Goal: Task Accomplishment & Management: Manage account settings

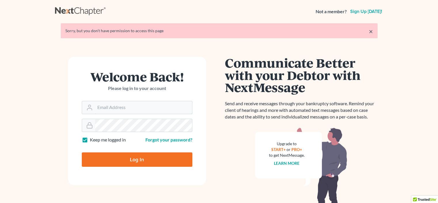
type input "sharonw@sfarthinglaw.com"
click at [143, 161] on input "Log In" at bounding box center [137, 159] width 110 height 14
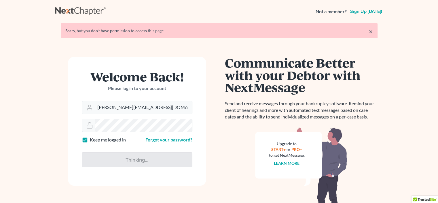
type input "Thinking..."
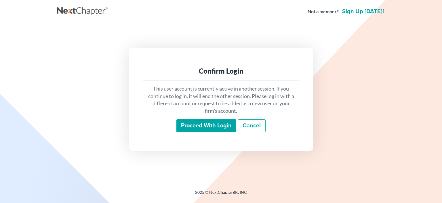
click at [212, 123] on input "Proceed with login" at bounding box center [206, 125] width 60 height 13
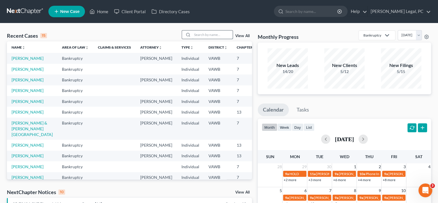
click at [228, 37] on input "search" at bounding box center [212, 34] width 40 height 8
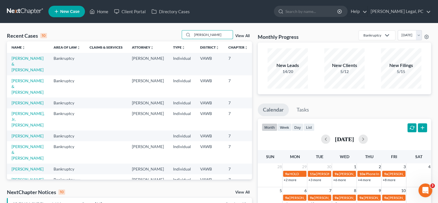
type input "ALLEN"
click at [19, 83] on td "[PERSON_NAME] & [PERSON_NAME]" at bounding box center [28, 86] width 42 height 22
click at [12, 95] on link "[PERSON_NAME] & [PERSON_NAME]" at bounding box center [28, 86] width 32 height 16
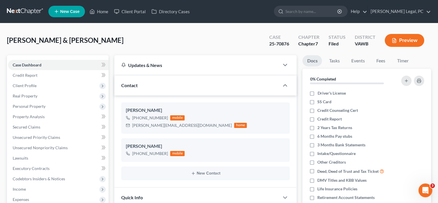
scroll to position [93, 0]
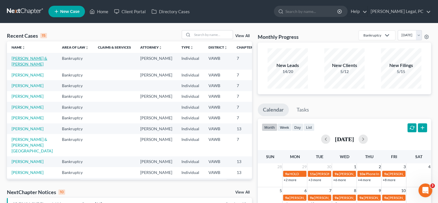
click at [20, 66] on link "[PERSON_NAME] & [PERSON_NAME]" at bounding box center [30, 61] width 36 height 11
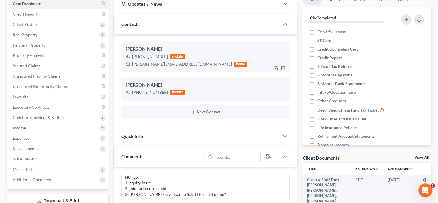
scroll to position [86, 0]
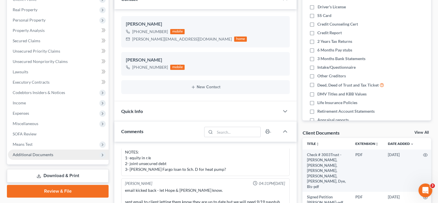
click at [28, 155] on span "Additional Documents" at bounding box center [33, 154] width 41 height 5
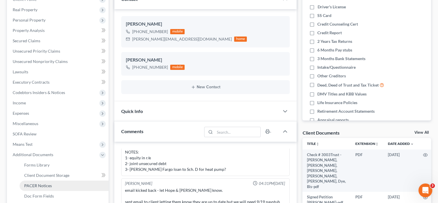
click at [37, 186] on span "PACER Notices" at bounding box center [38, 185] width 28 height 5
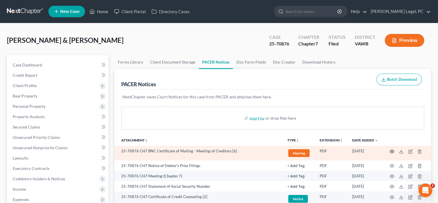
click at [392, 149] on icon "button" at bounding box center [391, 151] width 5 height 5
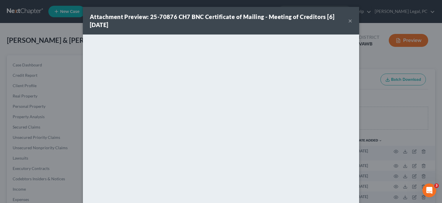
click at [348, 21] on button "×" at bounding box center [350, 20] width 4 height 7
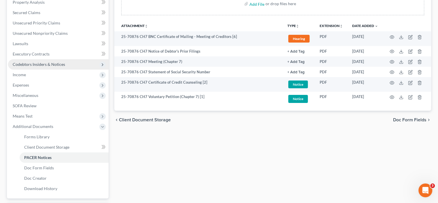
scroll to position [115, 0]
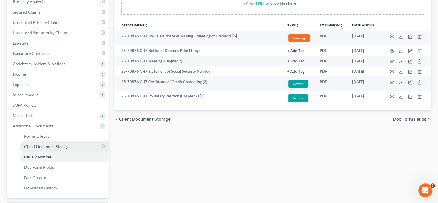
click at [51, 146] on span "Client Document Storage" at bounding box center [46, 146] width 45 height 5
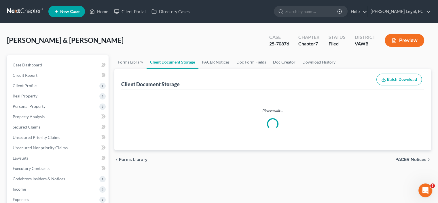
select select "0"
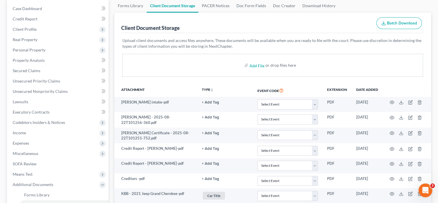
scroll to position [58, 0]
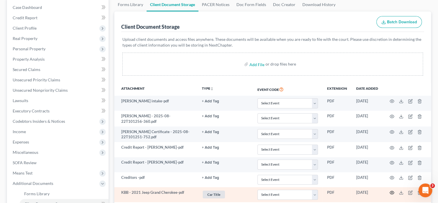
click at [391, 192] on icon "button" at bounding box center [391, 192] width 5 height 5
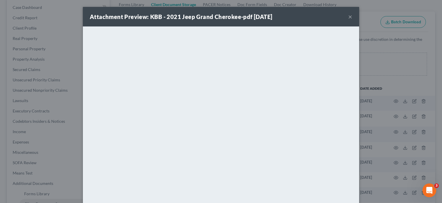
click at [350, 16] on button "×" at bounding box center [350, 16] width 4 height 7
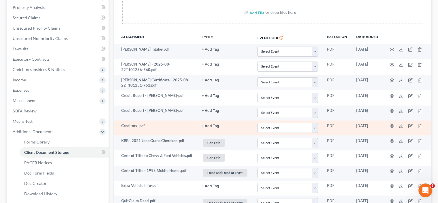
scroll to position [115, 0]
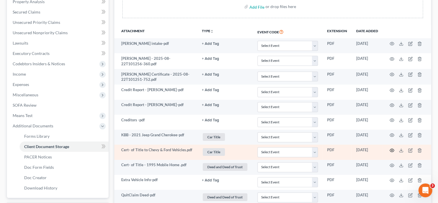
click at [391, 149] on icon "button" at bounding box center [391, 150] width 5 height 5
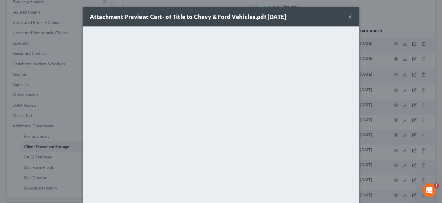
click at [348, 17] on button "×" at bounding box center [350, 16] width 4 height 7
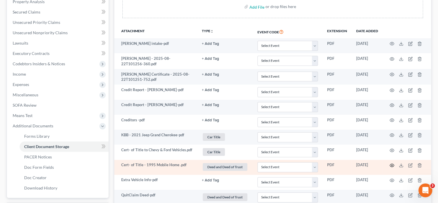
click at [391, 164] on icon "button" at bounding box center [391, 165] width 5 height 5
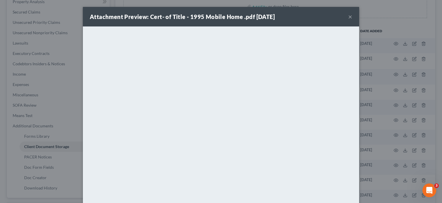
click at [349, 16] on button "×" at bounding box center [350, 16] width 4 height 7
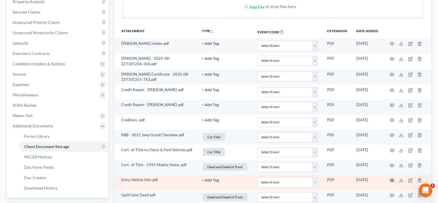
click at [392, 180] on icon "button" at bounding box center [391, 180] width 5 height 5
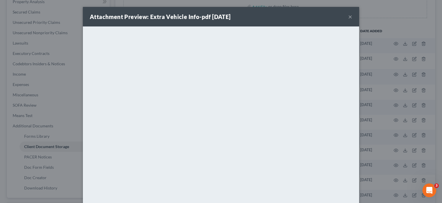
click at [349, 16] on button "×" at bounding box center [350, 16] width 4 height 7
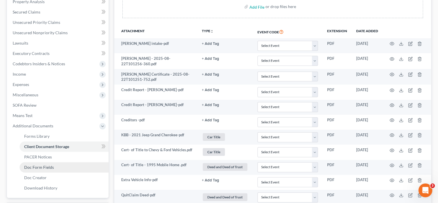
scroll to position [144, 0]
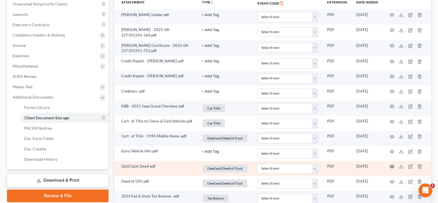
click at [391, 167] on icon "button" at bounding box center [391, 166] width 5 height 5
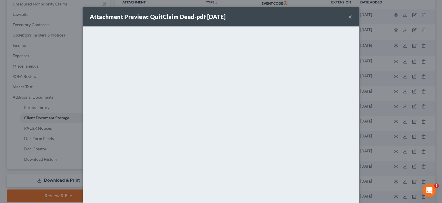
click at [348, 15] on button "×" at bounding box center [350, 16] width 4 height 7
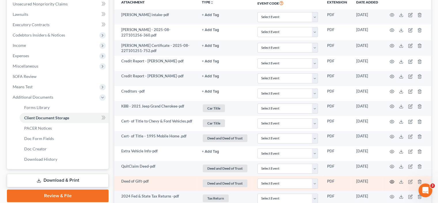
click at [392, 180] on icon "button" at bounding box center [391, 182] width 5 height 5
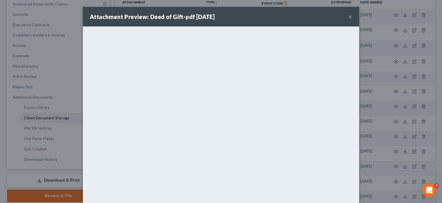
click at [348, 17] on button "×" at bounding box center [350, 16] width 4 height 7
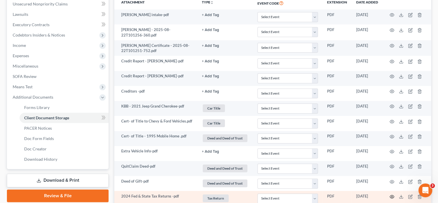
click at [391, 194] on icon "button" at bounding box center [391, 196] width 5 height 5
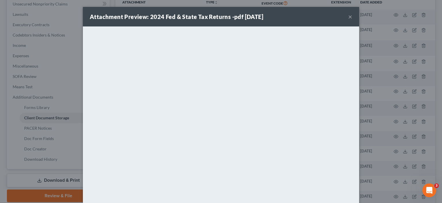
click at [348, 19] on button "×" at bounding box center [350, 16] width 4 height 7
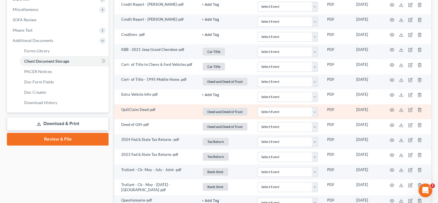
scroll to position [201, 0]
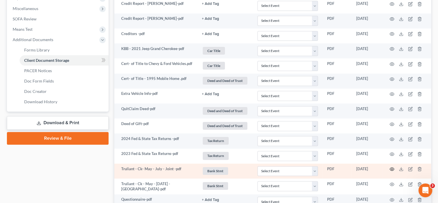
click at [393, 168] on icon "button" at bounding box center [391, 169] width 5 height 5
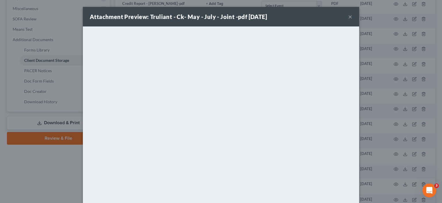
click at [348, 16] on button "×" at bounding box center [350, 16] width 4 height 7
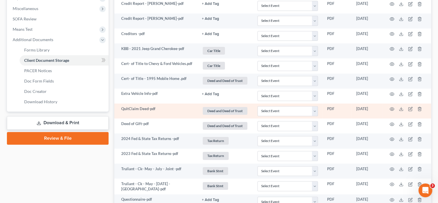
scroll to position [230, 0]
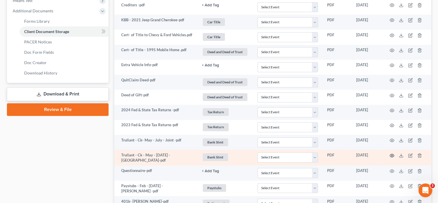
click at [390, 155] on icon "button" at bounding box center [392, 155] width 4 height 3
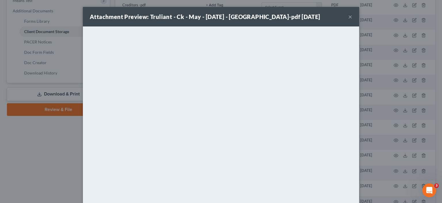
click at [348, 16] on button "×" at bounding box center [350, 16] width 4 height 7
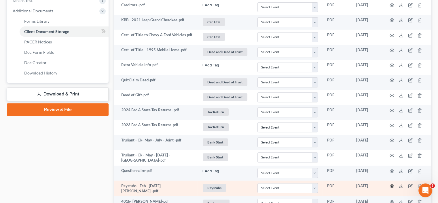
click at [391, 185] on icon "button" at bounding box center [392, 186] width 4 height 3
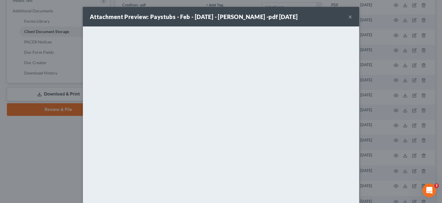
click at [349, 16] on button "×" at bounding box center [350, 16] width 4 height 7
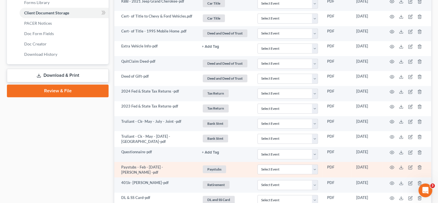
scroll to position [259, 0]
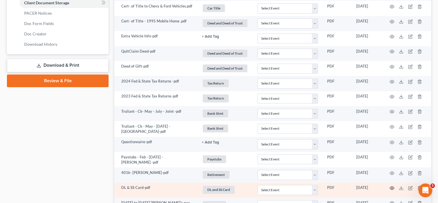
click at [391, 186] on icon "button" at bounding box center [391, 188] width 5 height 5
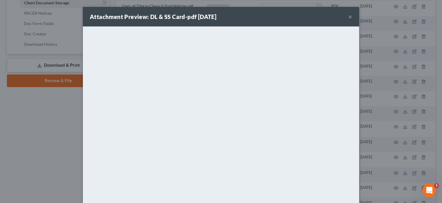
click at [345, 15] on div "Attachment Preview: DL & SS Card-pdf 09/05/2025 ×" at bounding box center [221, 17] width 276 height 20
click at [348, 16] on button "×" at bounding box center [350, 16] width 4 height 7
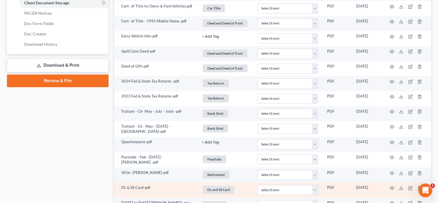
scroll to position [288, 0]
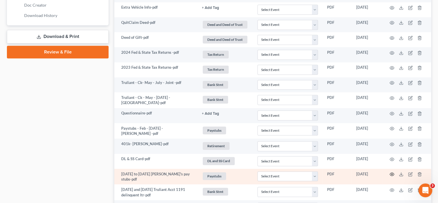
click at [390, 173] on icon "button" at bounding box center [392, 174] width 4 height 3
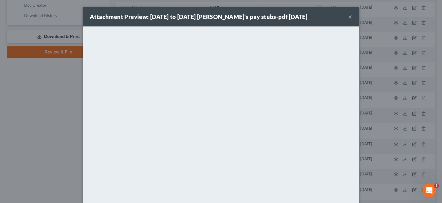
click at [350, 16] on button "×" at bounding box center [350, 16] width 4 height 7
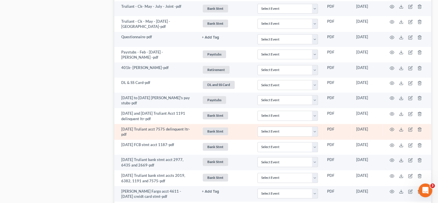
scroll to position [374, 0]
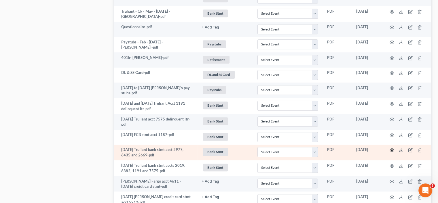
click at [393, 148] on icon "button" at bounding box center [391, 150] width 5 height 5
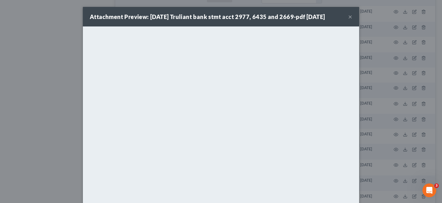
click at [348, 16] on button "×" at bounding box center [350, 16] width 4 height 7
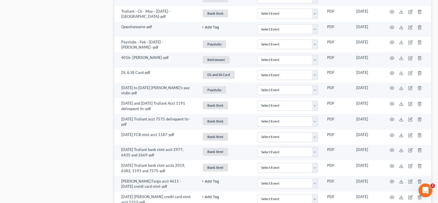
click at [77, 147] on div "Case Dashboard Payments Invoices Payments Payments Credit Report Client Profile" at bounding box center [57, 69] width 107 height 776
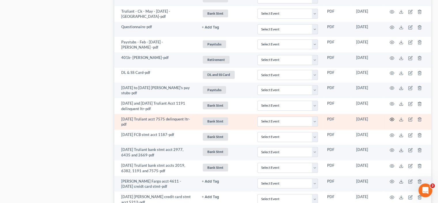
click at [392, 117] on icon "button" at bounding box center [391, 119] width 5 height 5
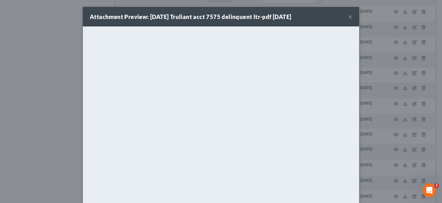
click at [348, 18] on button "×" at bounding box center [350, 16] width 4 height 7
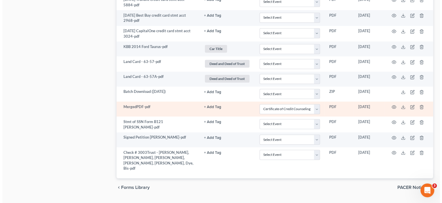
scroll to position [605, 0]
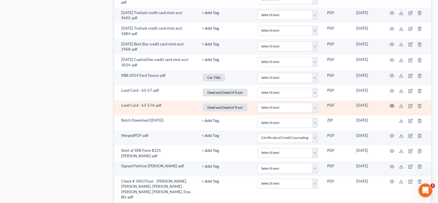
click at [392, 104] on icon "button" at bounding box center [392, 105] width 4 height 3
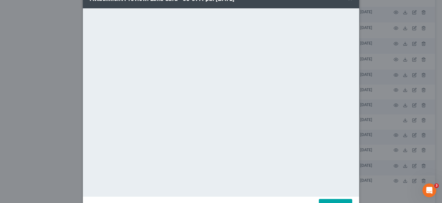
scroll to position [0, 0]
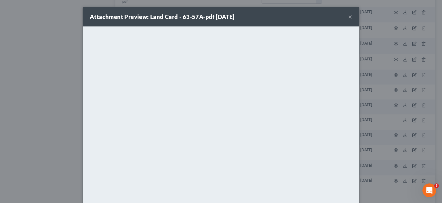
click at [345, 17] on div "Attachment Preview: Land Card - 63-57A-pdf 09/19/2025 ×" at bounding box center [221, 17] width 276 height 20
click at [348, 16] on button "×" at bounding box center [350, 16] width 4 height 7
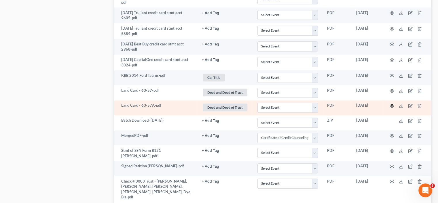
click at [390, 104] on icon "button" at bounding box center [391, 106] width 5 height 5
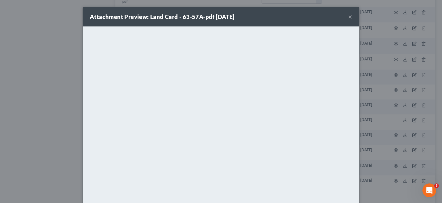
click at [348, 17] on button "×" at bounding box center [350, 16] width 4 height 7
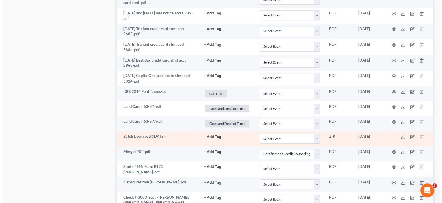
scroll to position [577, 0]
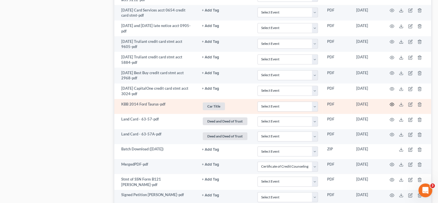
click at [391, 104] on circle "button" at bounding box center [391, 104] width 1 height 1
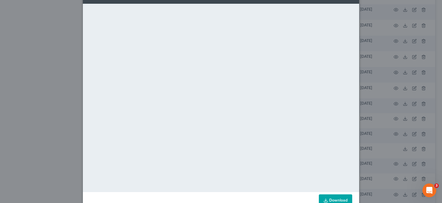
scroll to position [38, 0]
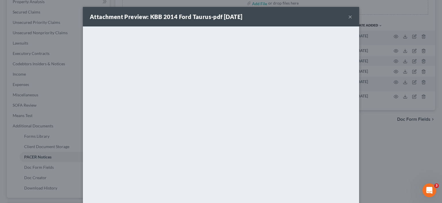
click at [348, 16] on button "×" at bounding box center [350, 16] width 4 height 7
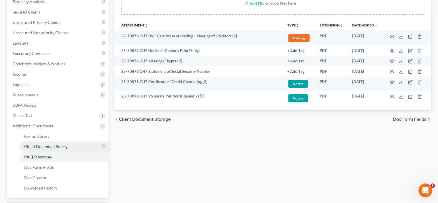
click at [25, 145] on span "Client Document Storage" at bounding box center [46, 146] width 45 height 5
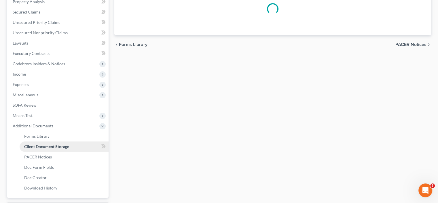
scroll to position [45, 0]
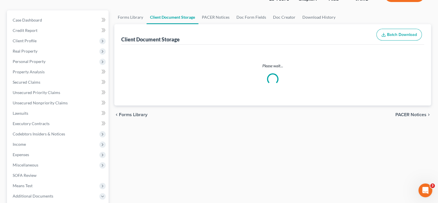
select select "0"
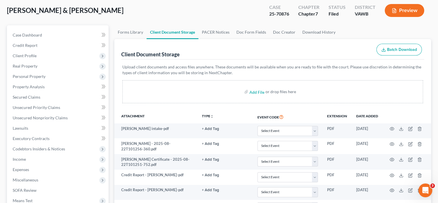
scroll to position [0, 0]
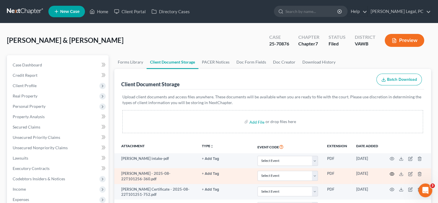
click at [393, 175] on icon "button" at bounding box center [391, 174] width 5 height 5
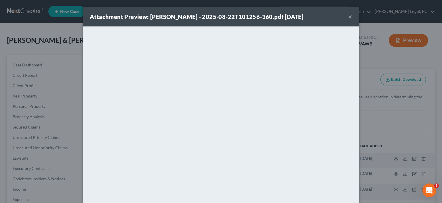
click at [348, 15] on button "×" at bounding box center [350, 16] width 4 height 7
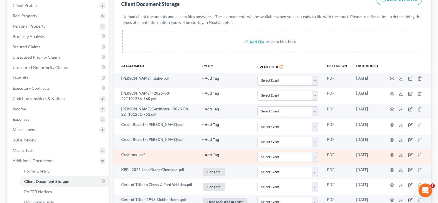
scroll to position [86, 0]
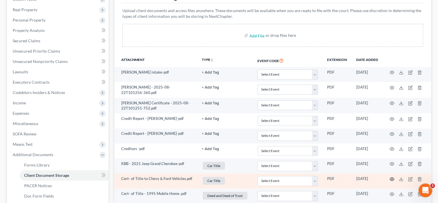
click at [392, 179] on circle "button" at bounding box center [391, 179] width 1 height 1
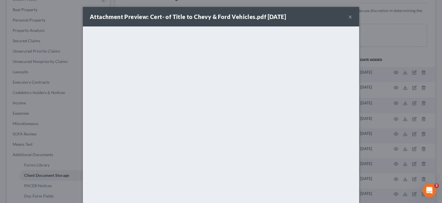
click at [348, 16] on button "×" at bounding box center [350, 16] width 4 height 7
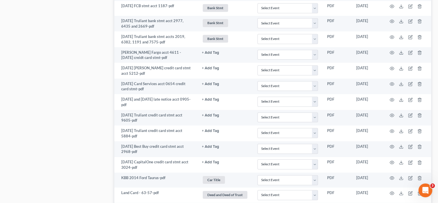
scroll to position [490, 0]
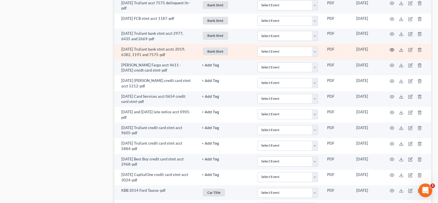
click at [392, 47] on icon "button" at bounding box center [391, 49] width 5 height 5
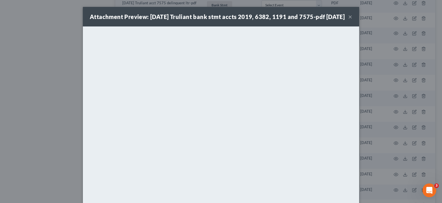
click at [348, 20] on button "×" at bounding box center [350, 16] width 4 height 7
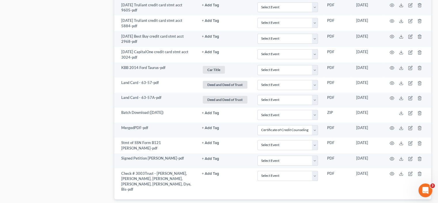
scroll to position [548, 0]
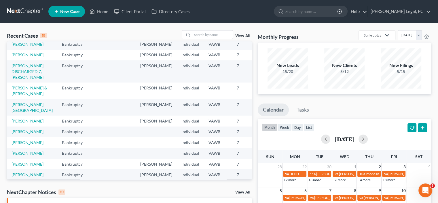
scroll to position [29, 0]
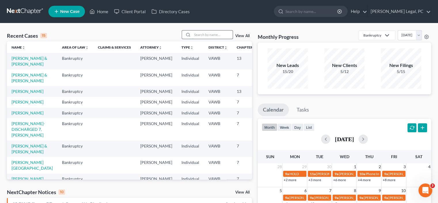
click at [201, 33] on input "search" at bounding box center [212, 34] width 40 height 8
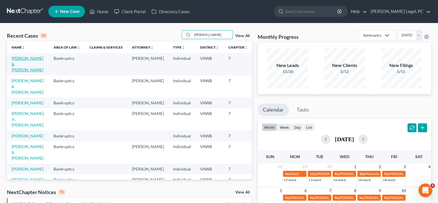
type input "[PERSON_NAME]"
click at [20, 72] on link "[PERSON_NAME] & [PERSON_NAME]" at bounding box center [28, 64] width 32 height 16
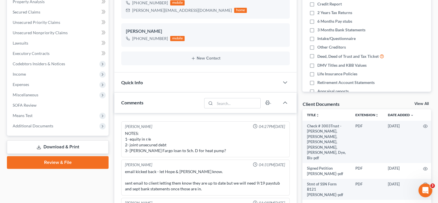
scroll to position [64, 0]
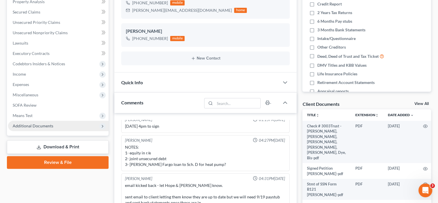
click at [24, 124] on span "Additional Documents" at bounding box center [33, 125] width 41 height 5
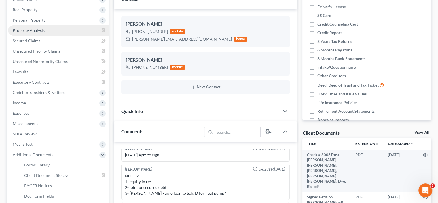
scroll to position [86, 0]
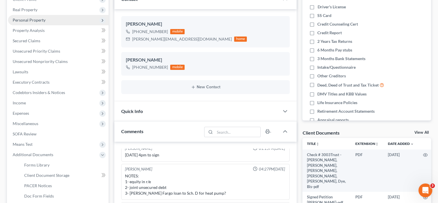
click at [33, 21] on span "Personal Property" at bounding box center [29, 20] width 33 height 5
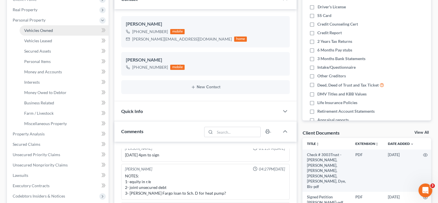
click at [33, 30] on span "Vehicles Owned" at bounding box center [38, 30] width 29 height 5
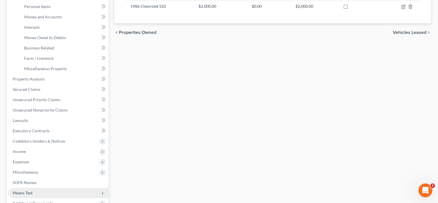
scroll to position [173, 0]
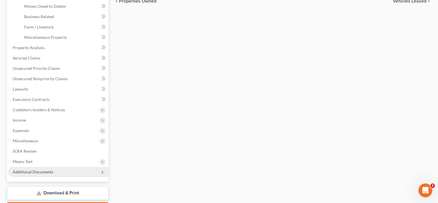
click at [33, 172] on span "Additional Documents" at bounding box center [33, 171] width 41 height 5
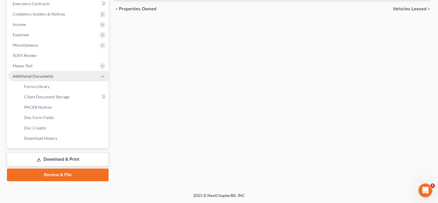
scroll to position [165, 0]
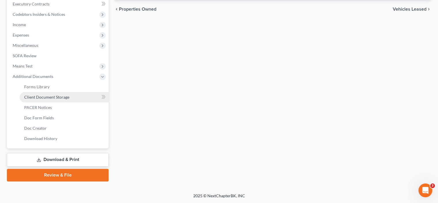
click at [28, 96] on span "Client Document Storage" at bounding box center [46, 97] width 45 height 5
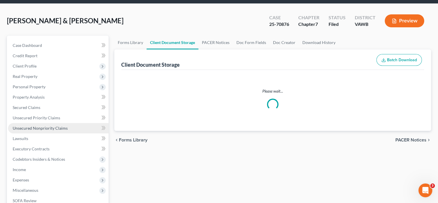
scroll to position [6, 0]
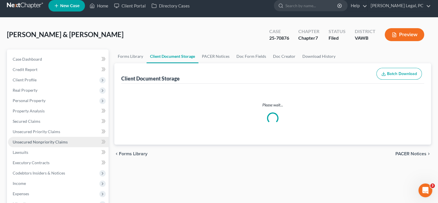
select select "0"
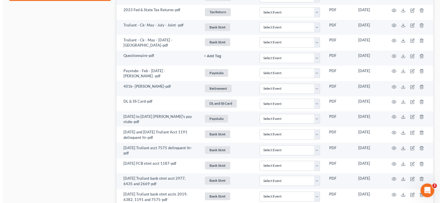
scroll to position [374, 0]
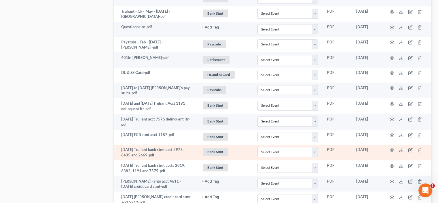
click at [387, 146] on td at bounding box center [406, 153] width 48 height 16
click at [390, 148] on icon "button" at bounding box center [391, 150] width 5 height 5
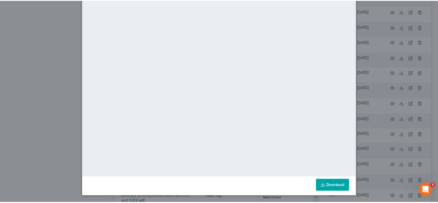
scroll to position [38, 0]
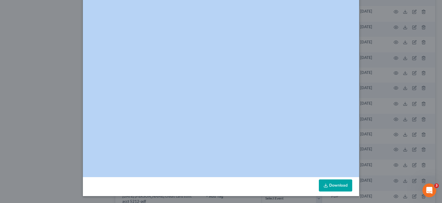
drag, startPoint x: 312, startPoint y: 213, endPoint x: 319, endPoint y: 213, distance: 7.5
click at [319, 203] on html "Home New Case Client Portal Directory Cases [PERSON_NAME] Legal, PC [PERSON_NAM…" at bounding box center [221, 52] width 442 height 852
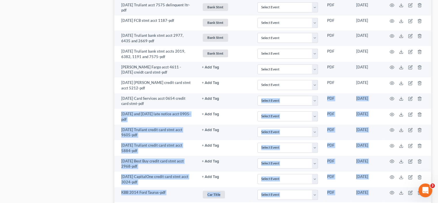
scroll to position [489, 0]
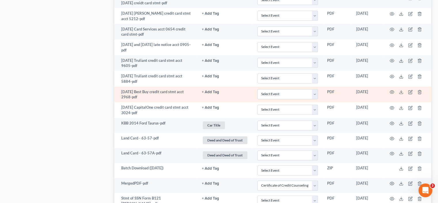
scroll to position [548, 0]
